Goal: Transaction & Acquisition: Purchase product/service

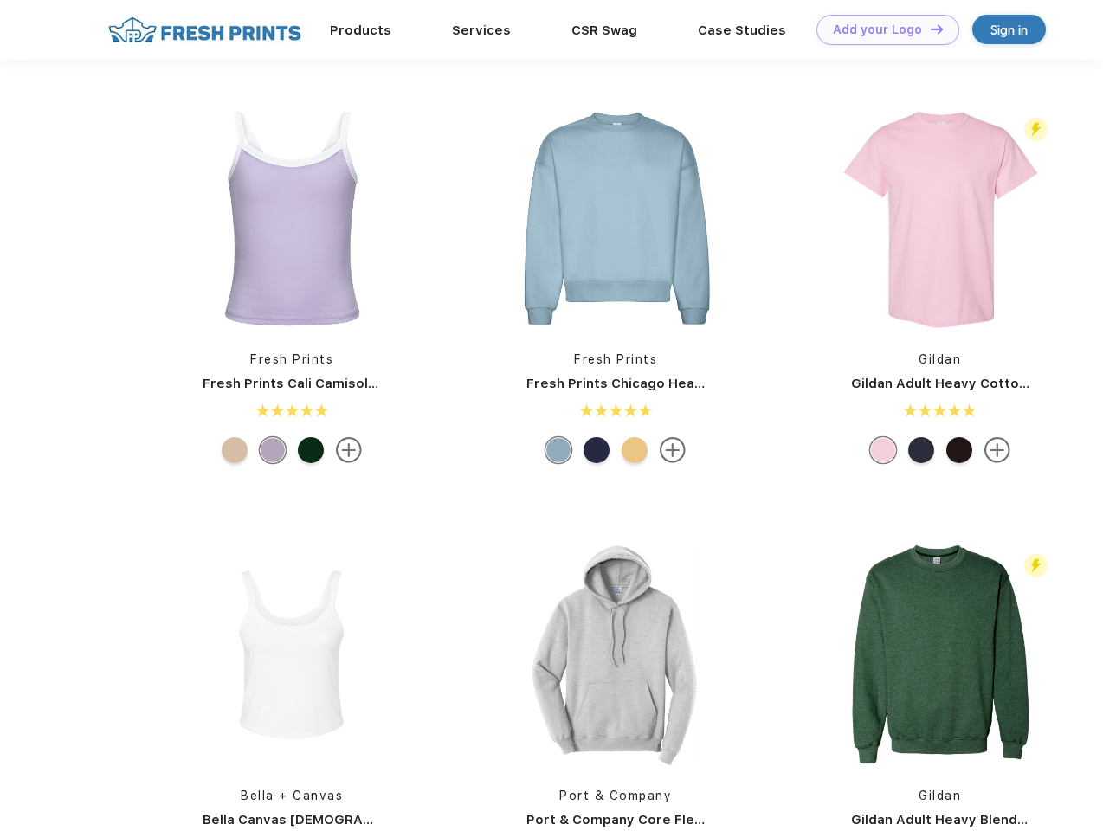
click at [881, 29] on link "Add your Logo Design Tool" at bounding box center [887, 30] width 143 height 30
click at [0, 0] on div "Design Tool" at bounding box center [0, 0] width 0 height 0
click at [929, 29] on link "Add your Logo Design Tool" at bounding box center [887, 30] width 143 height 30
click at [292, 218] on img at bounding box center [292, 218] width 230 height 230
click at [235, 450] on div at bounding box center [235, 450] width 26 height 26
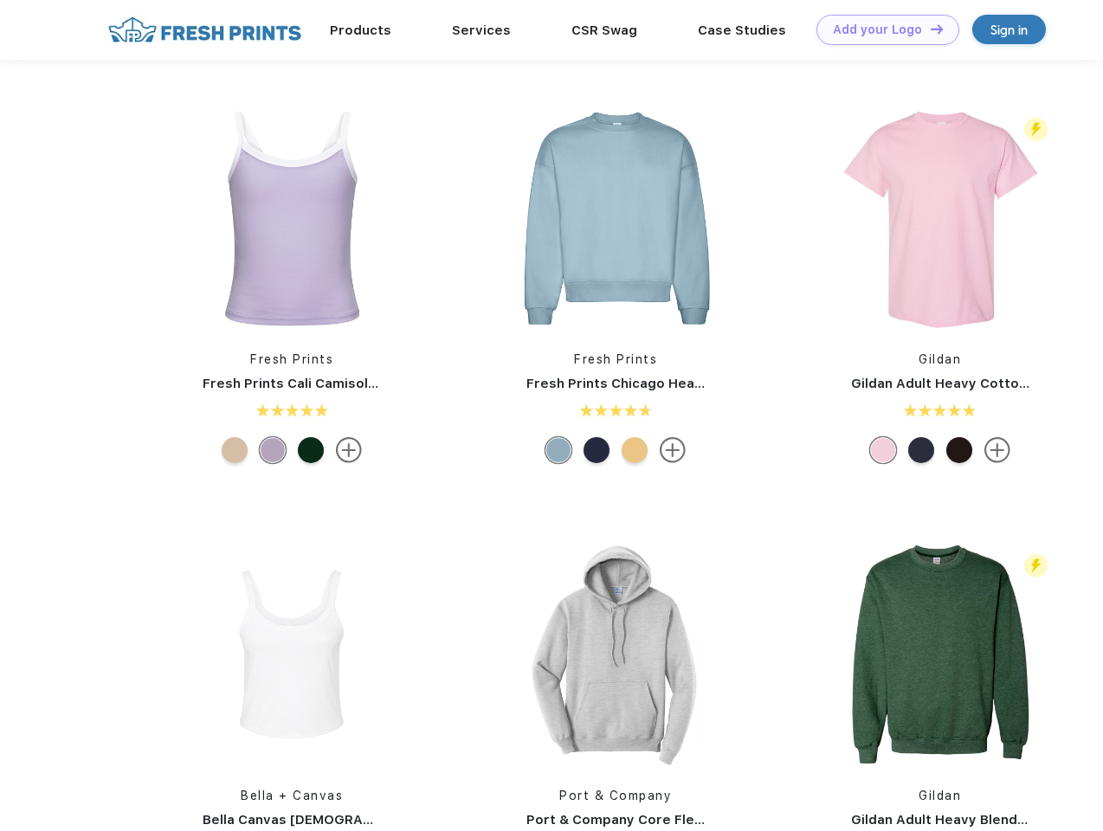
click at [273, 450] on div at bounding box center [273, 450] width 26 height 26
click at [311, 450] on div at bounding box center [311, 450] width 26 height 26
click at [615, 218] on img at bounding box center [615, 218] width 230 height 230
click at [558, 450] on div at bounding box center [558, 450] width 26 height 26
click at [596, 450] on div at bounding box center [596, 450] width 26 height 26
